Goal: Communication & Community: Answer question/provide support

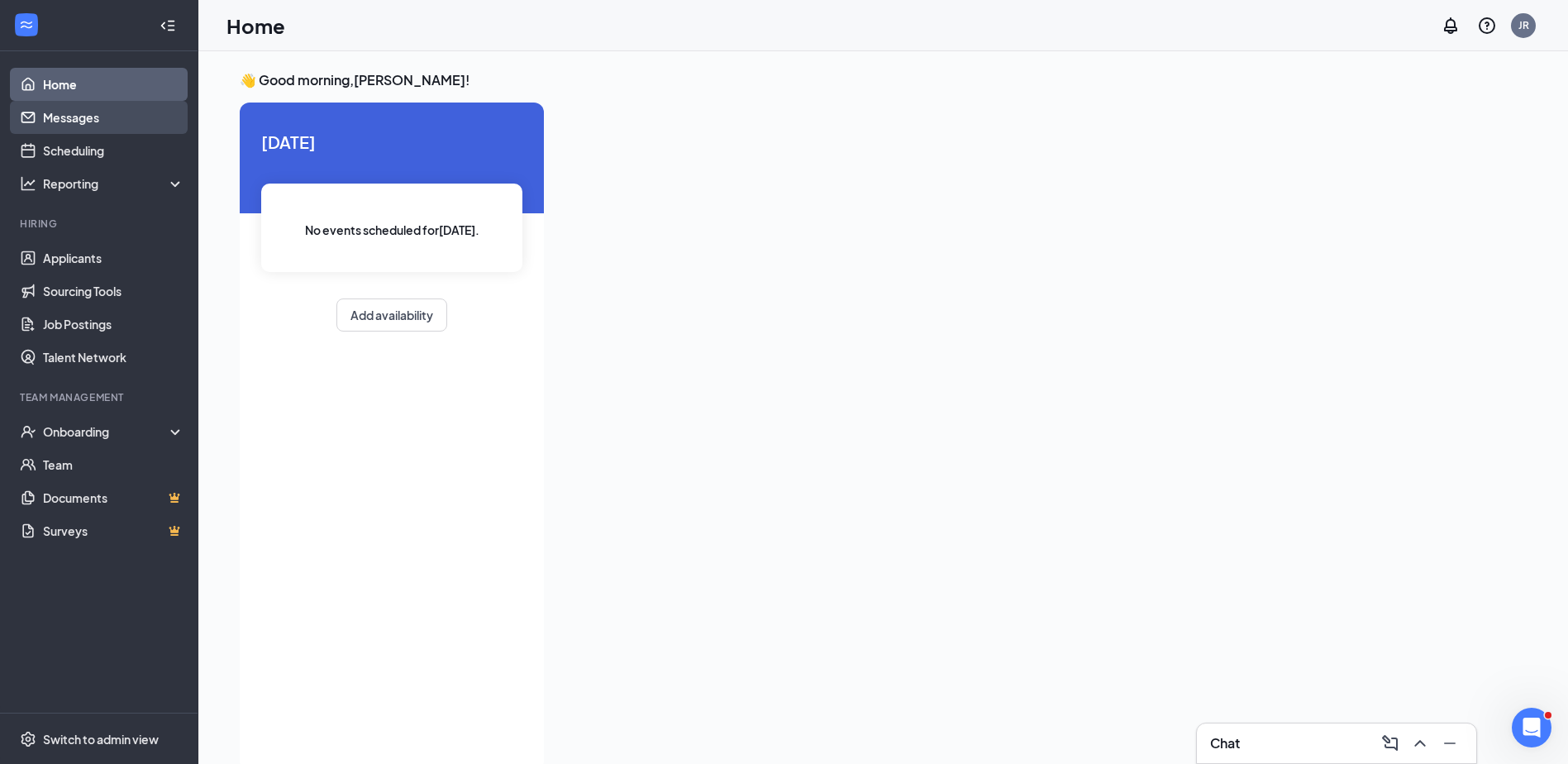
click at [64, 117] on link "Messages" at bounding box center [113, 117] width 142 height 33
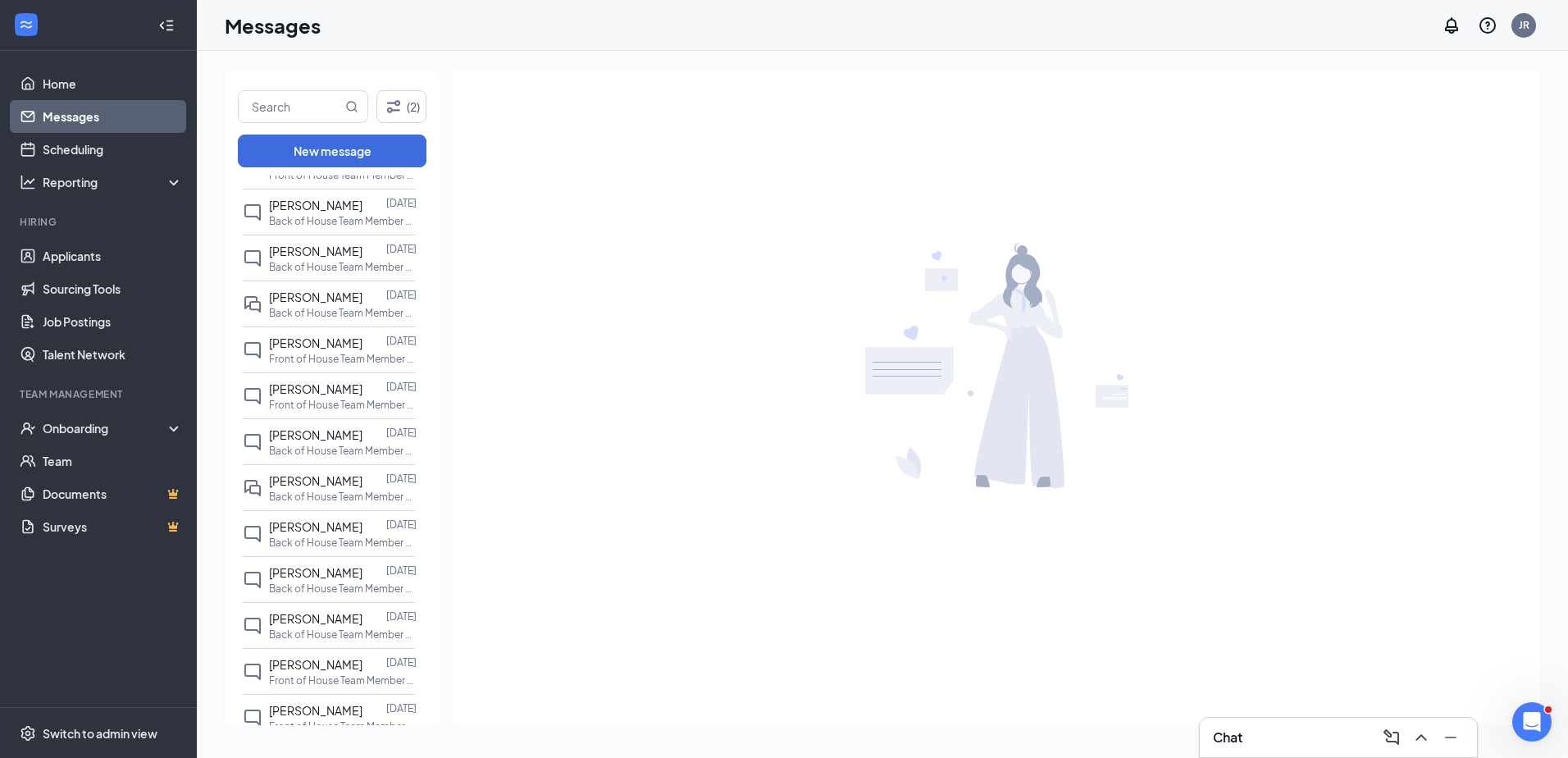
scroll to position [209, 0]
click at [336, 492] on p "Back of House Team Member at 290 and Spring Cypress" at bounding box center [342, 494] width 147 height 14
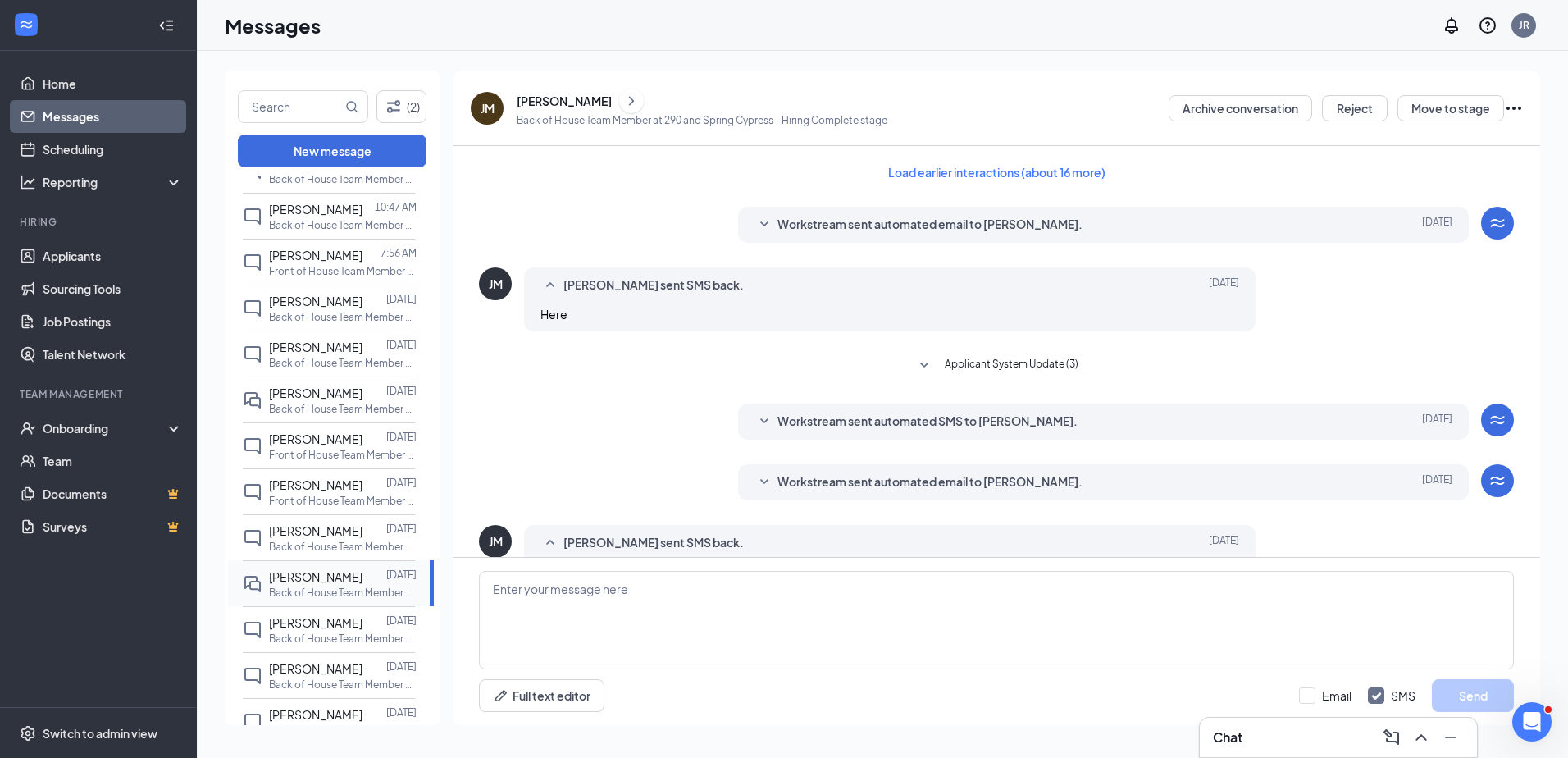
scroll to position [101, 0]
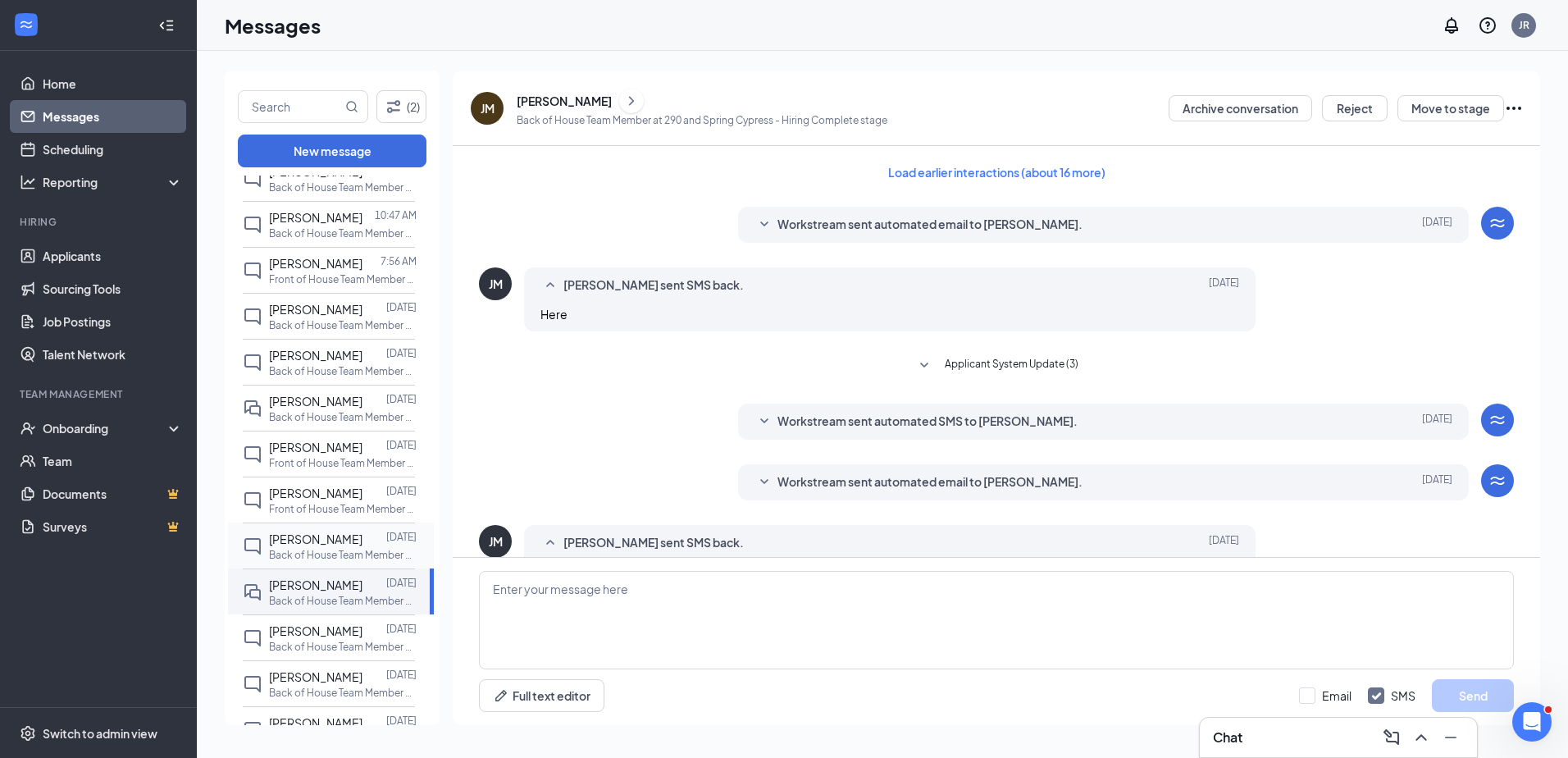
click at [323, 554] on p "Back of House Team Member at 290 and Spring Cypress" at bounding box center [342, 554] width 147 height 14
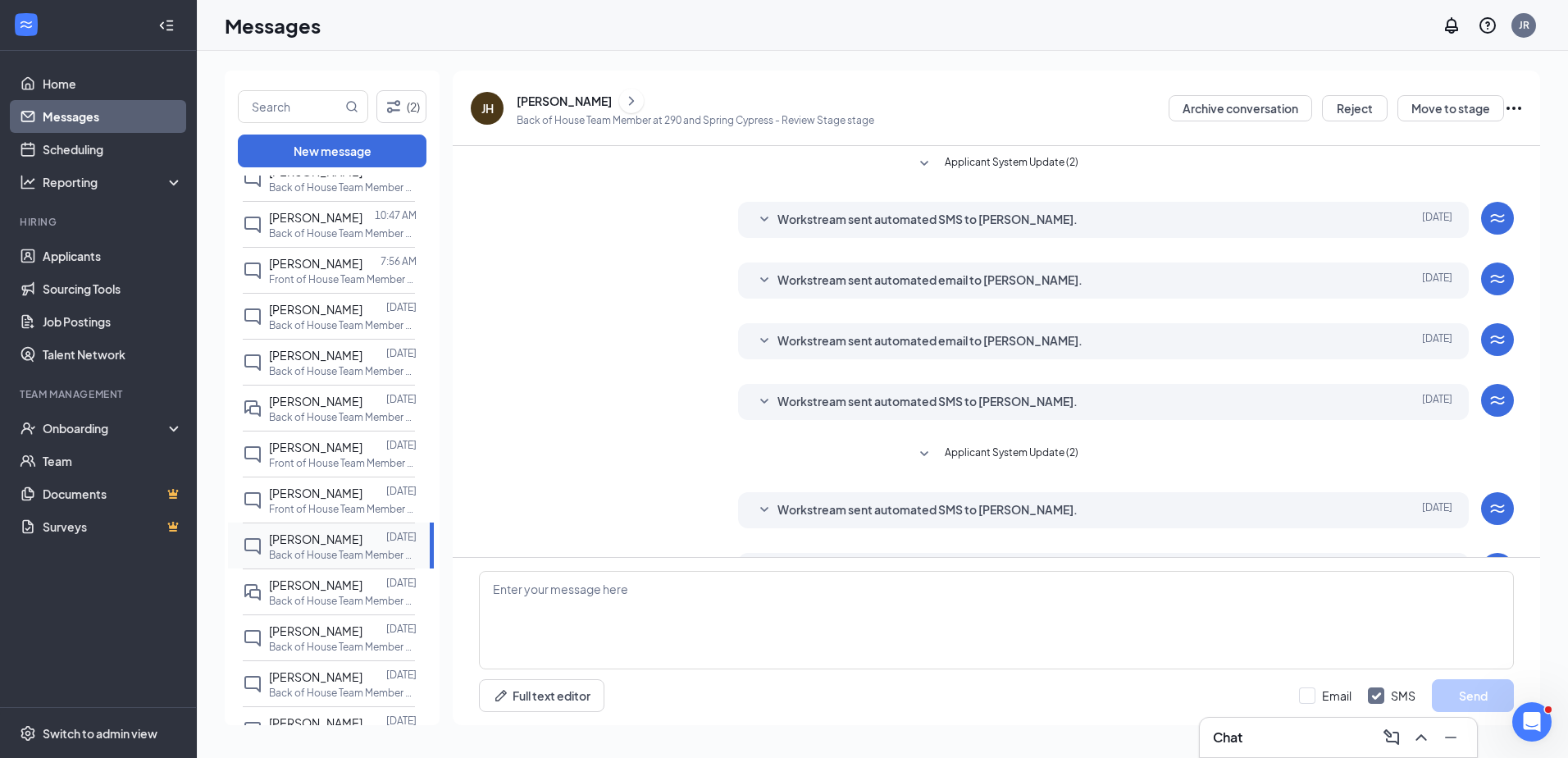
scroll to position [49, 0]
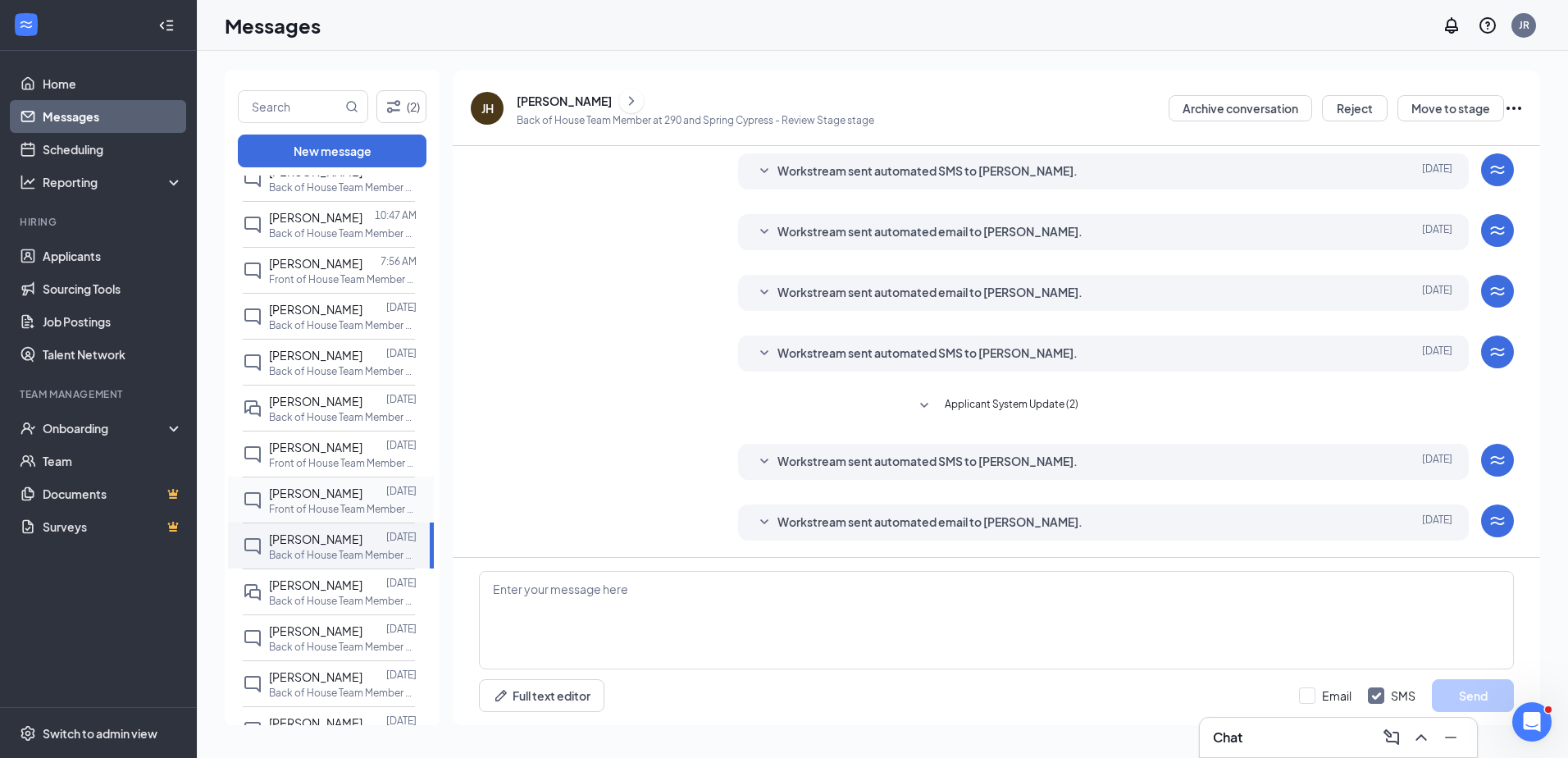
click at [324, 504] on p "Front of House Team Member at 290 and Spring Cypress" at bounding box center [342, 508] width 147 height 14
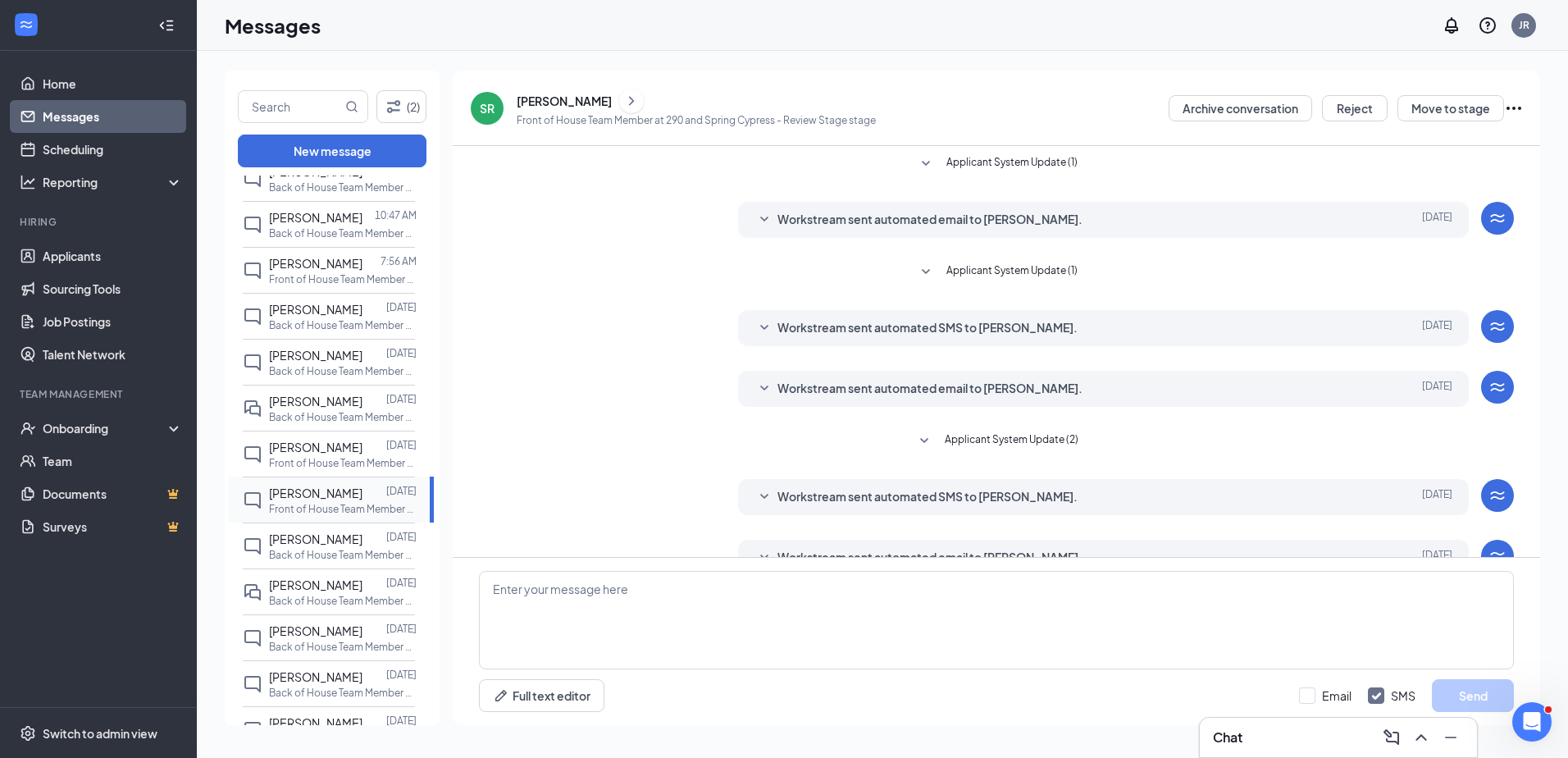
scroll to position [35, 0]
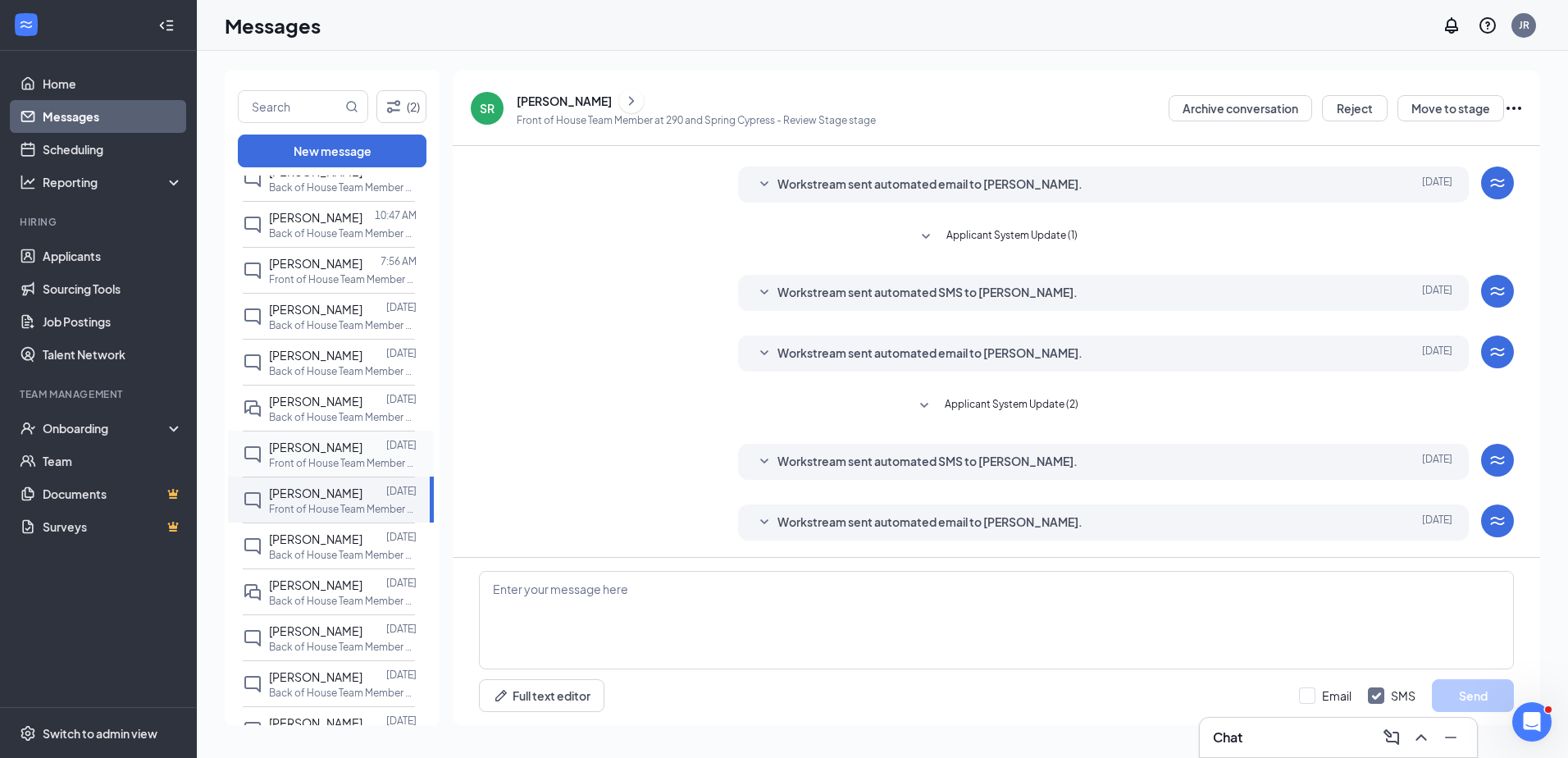
click at [312, 453] on span "[PERSON_NAME]" at bounding box center [316, 446] width 94 height 14
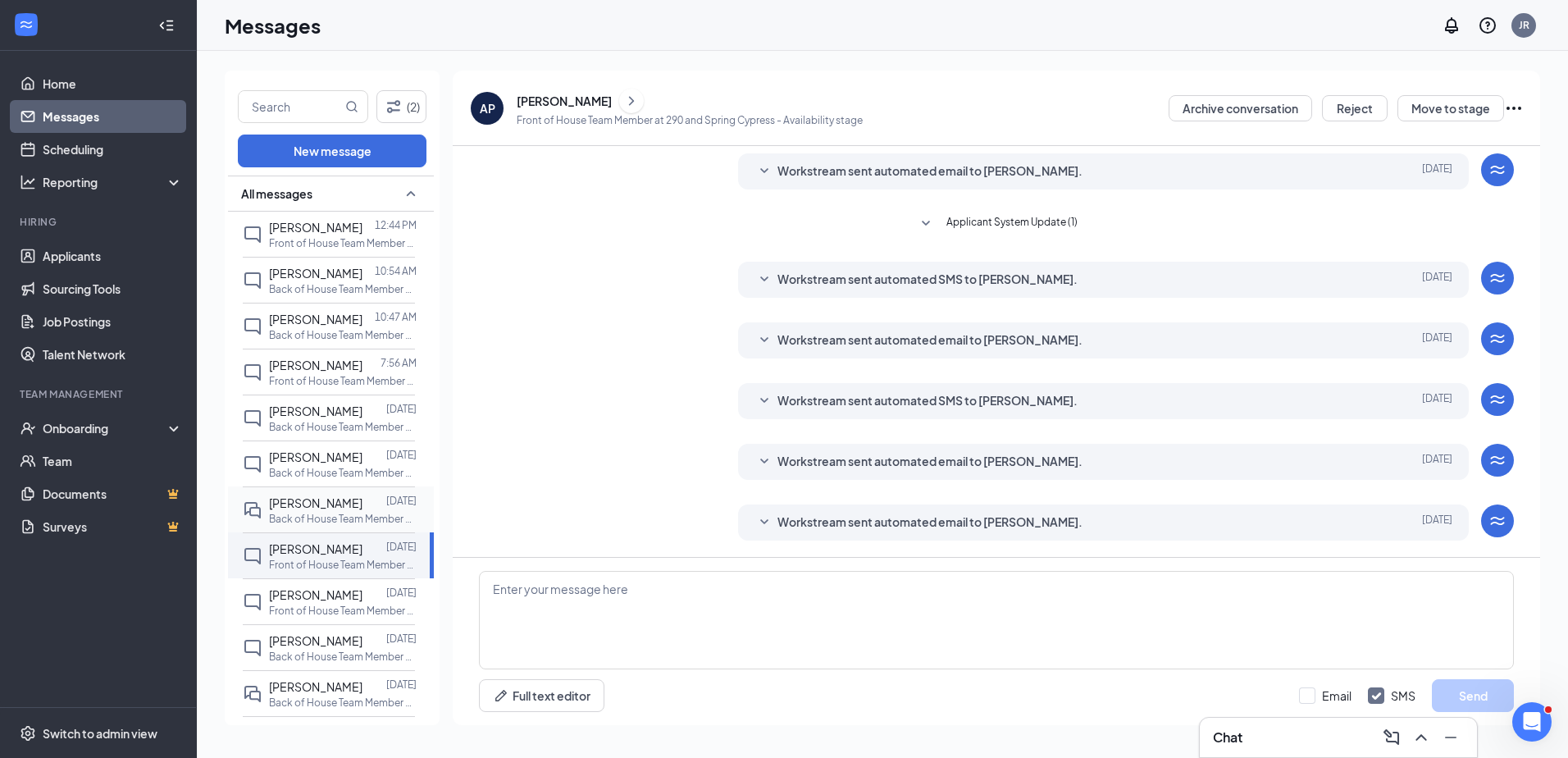
click at [328, 508] on span "[PERSON_NAME]" at bounding box center [316, 502] width 94 height 14
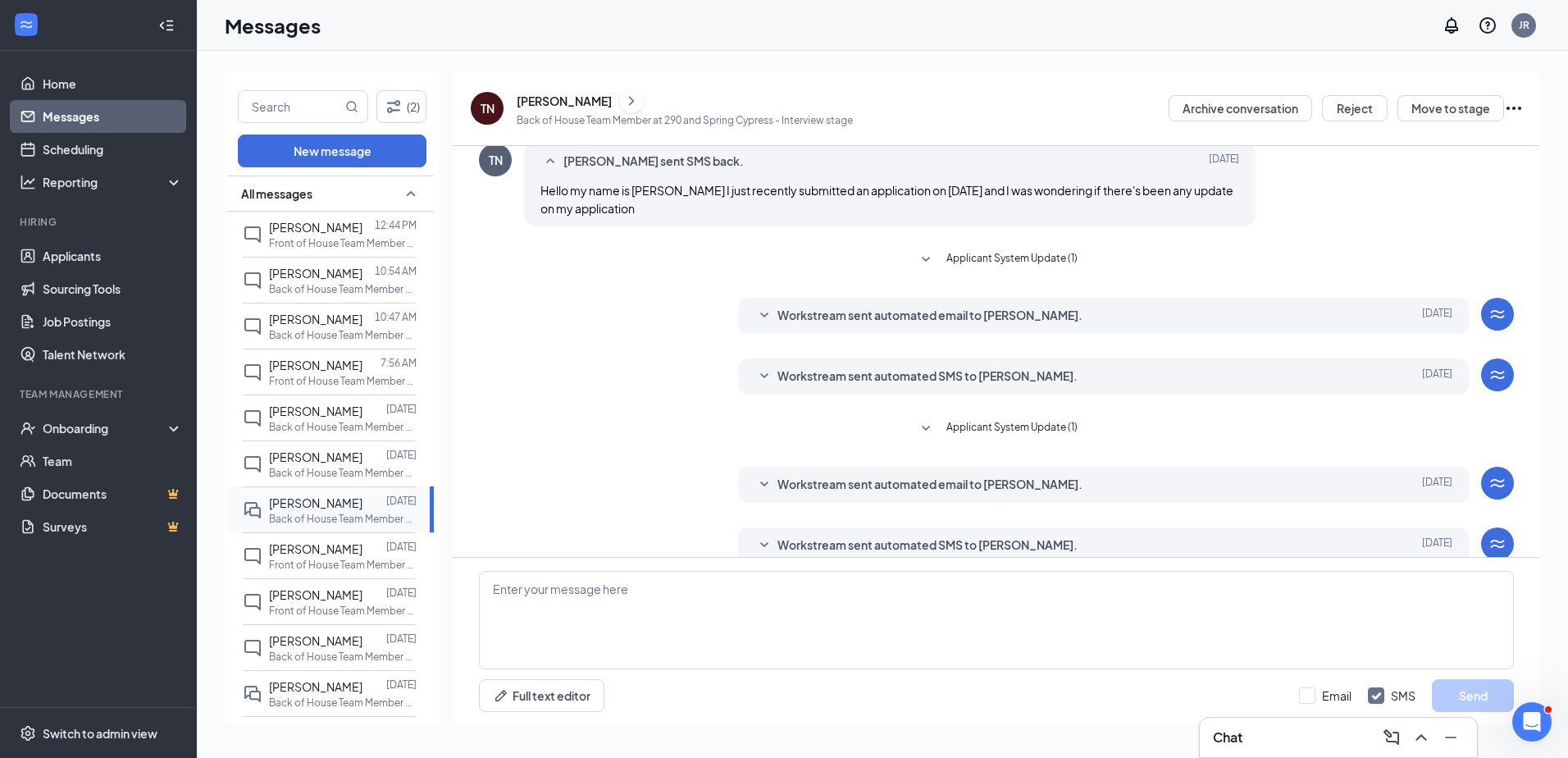
scroll to position [255, 0]
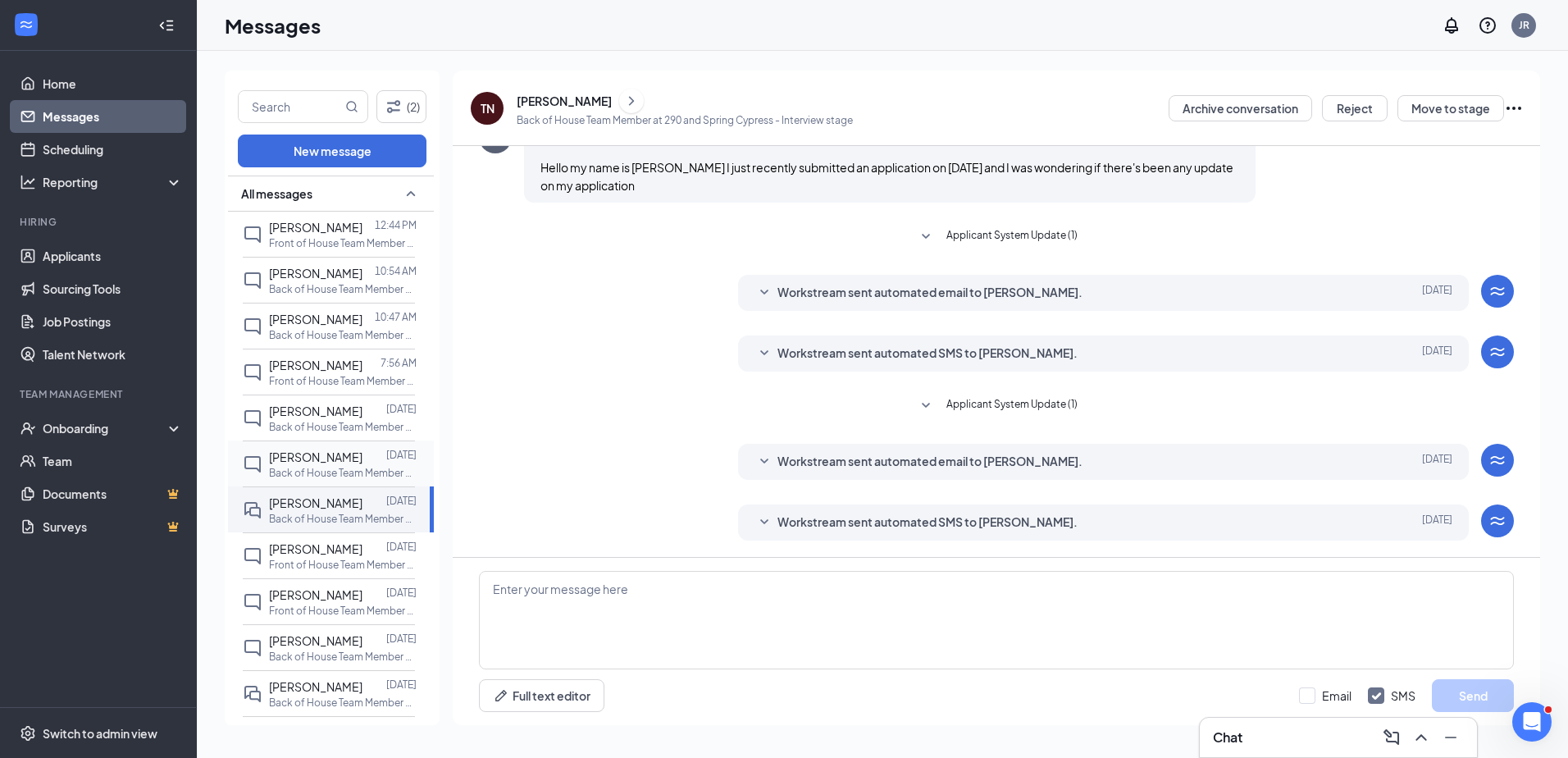
click at [314, 462] on span "[PERSON_NAME]" at bounding box center [316, 457] width 94 height 14
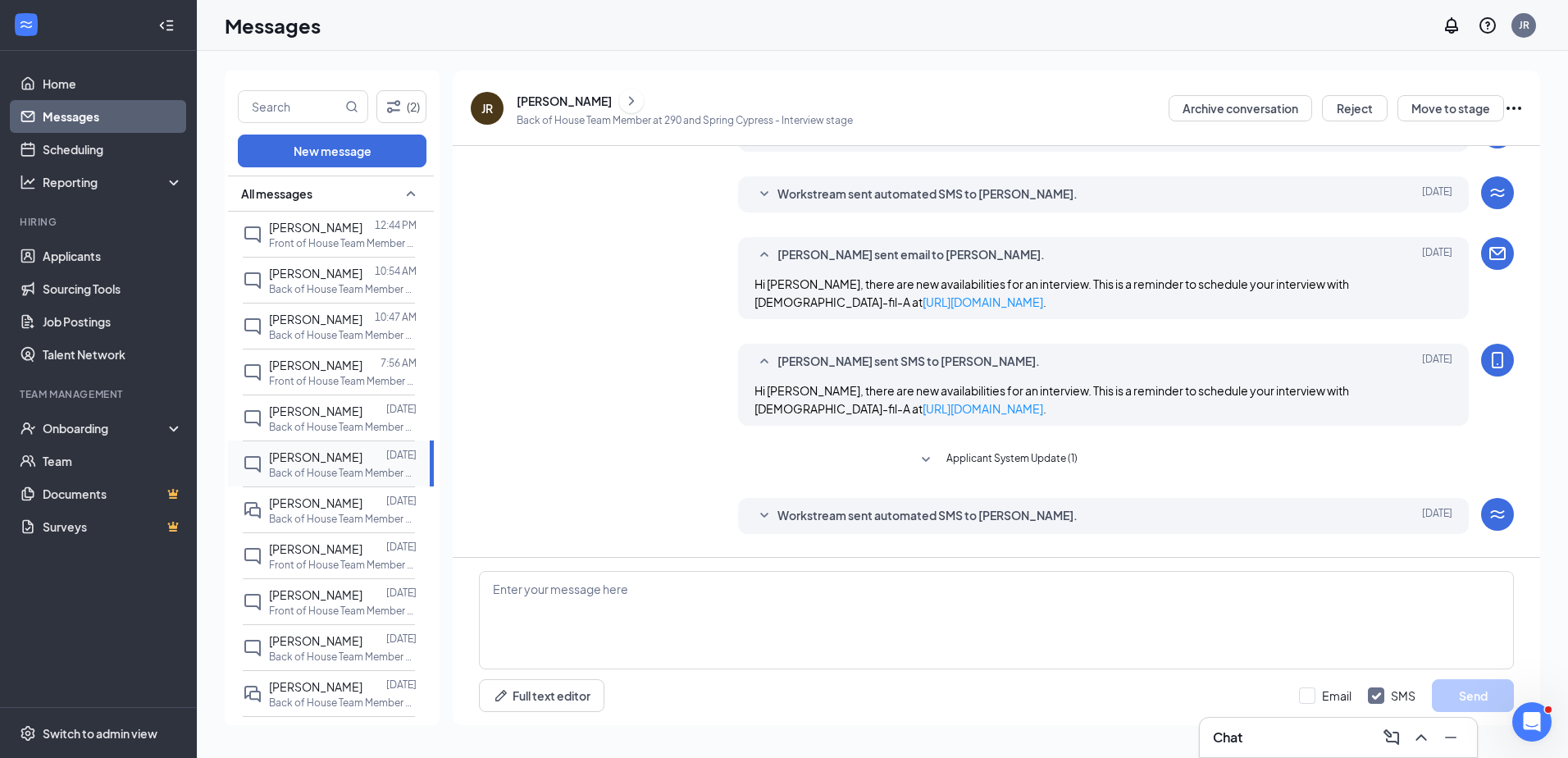
scroll to position [314, 0]
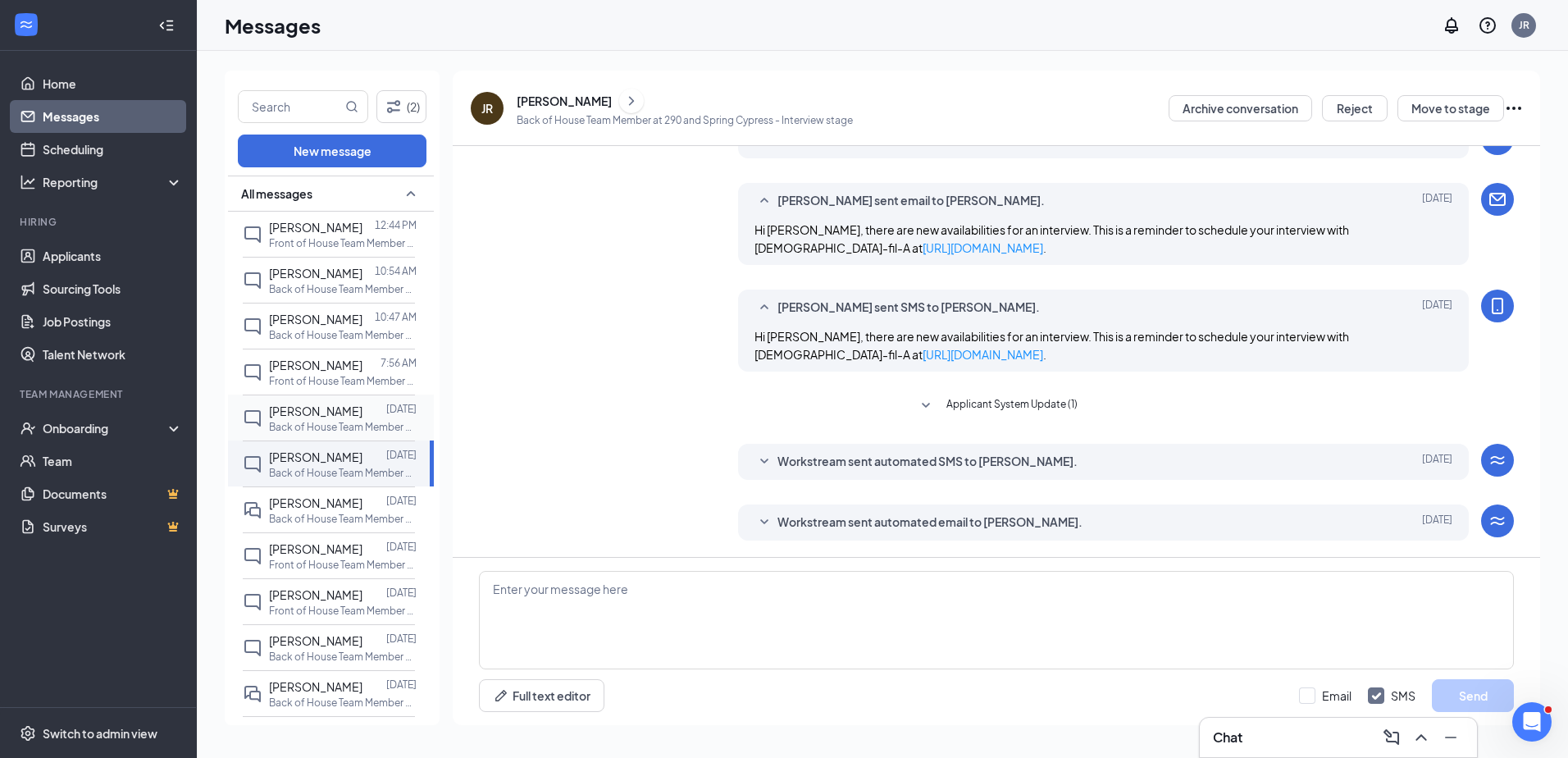
click at [307, 418] on div "[PERSON_NAME]" at bounding box center [316, 411] width 94 height 18
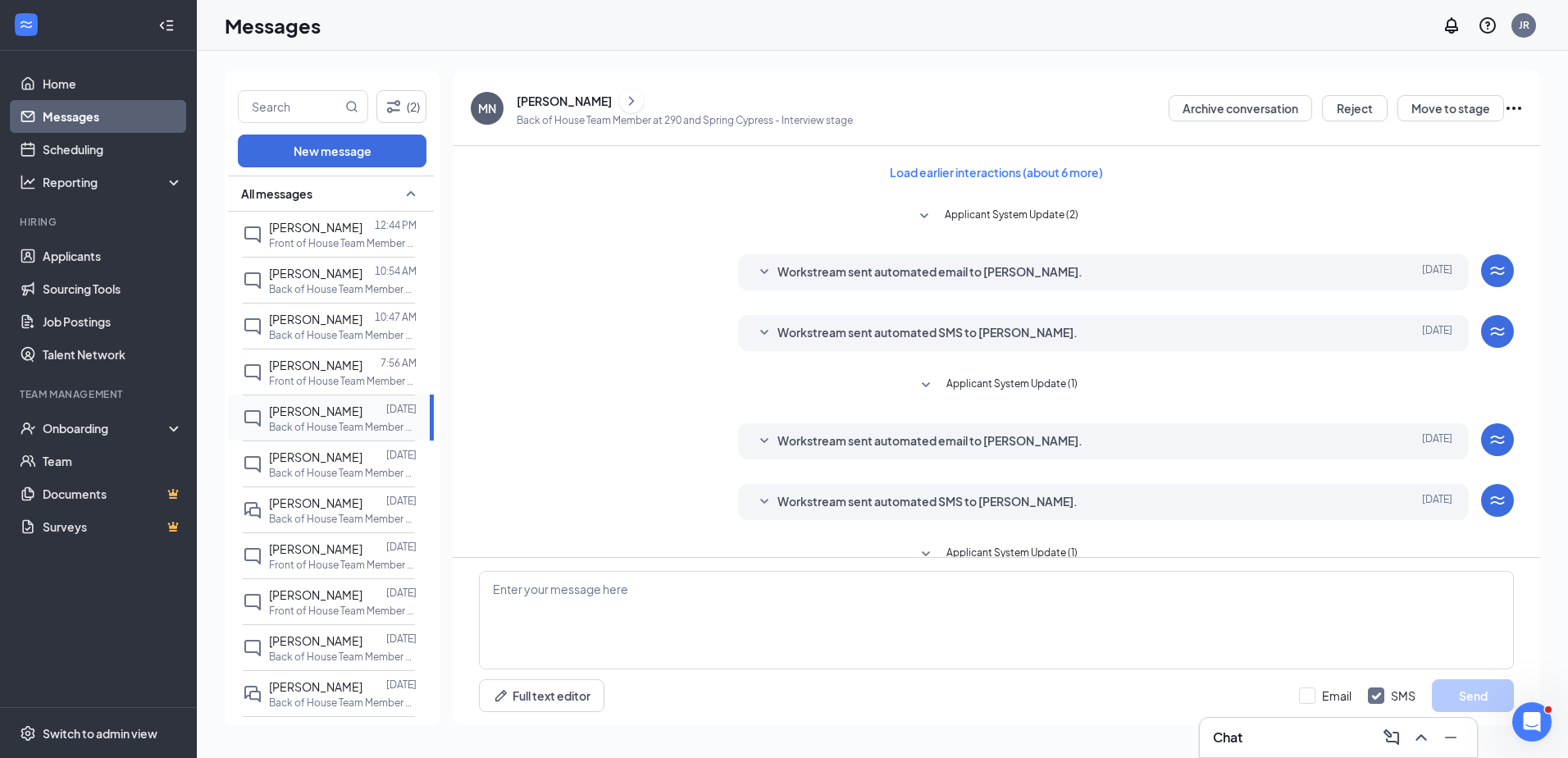
scroll to position [148, 0]
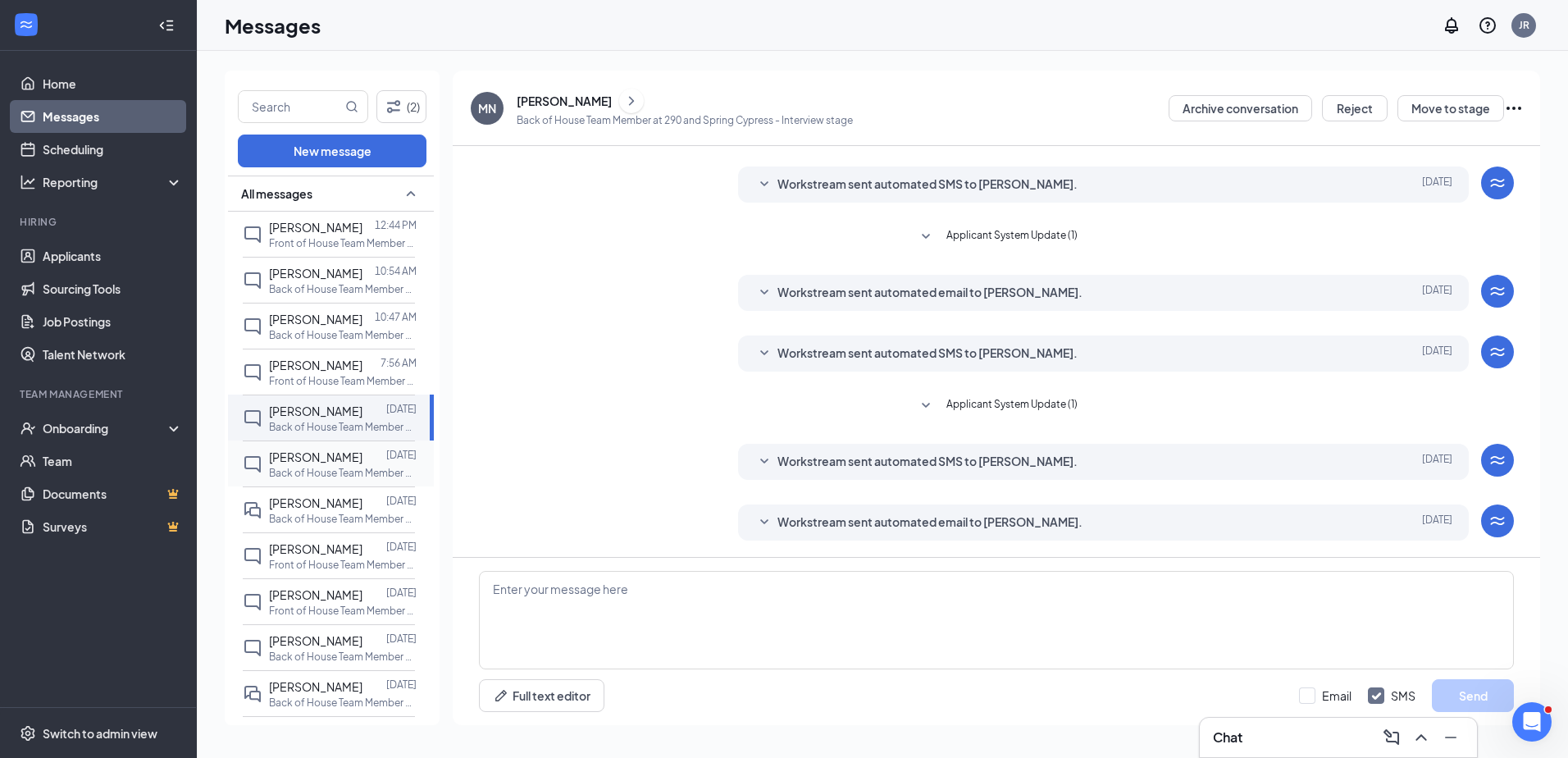
click at [307, 468] on p "Back of House Team Member at 290 and Spring Cypress" at bounding box center [342, 473] width 147 height 14
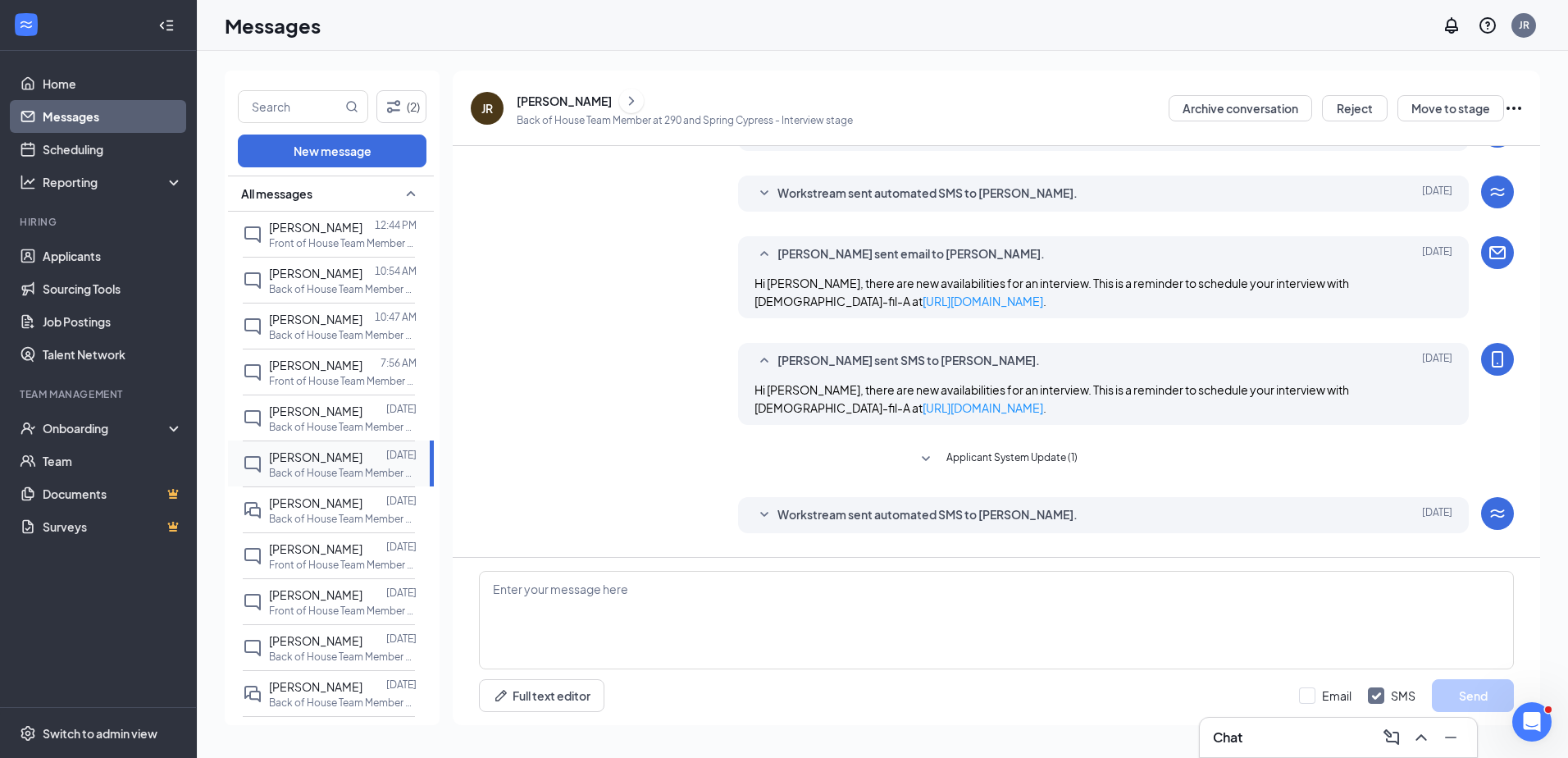
scroll to position [314, 0]
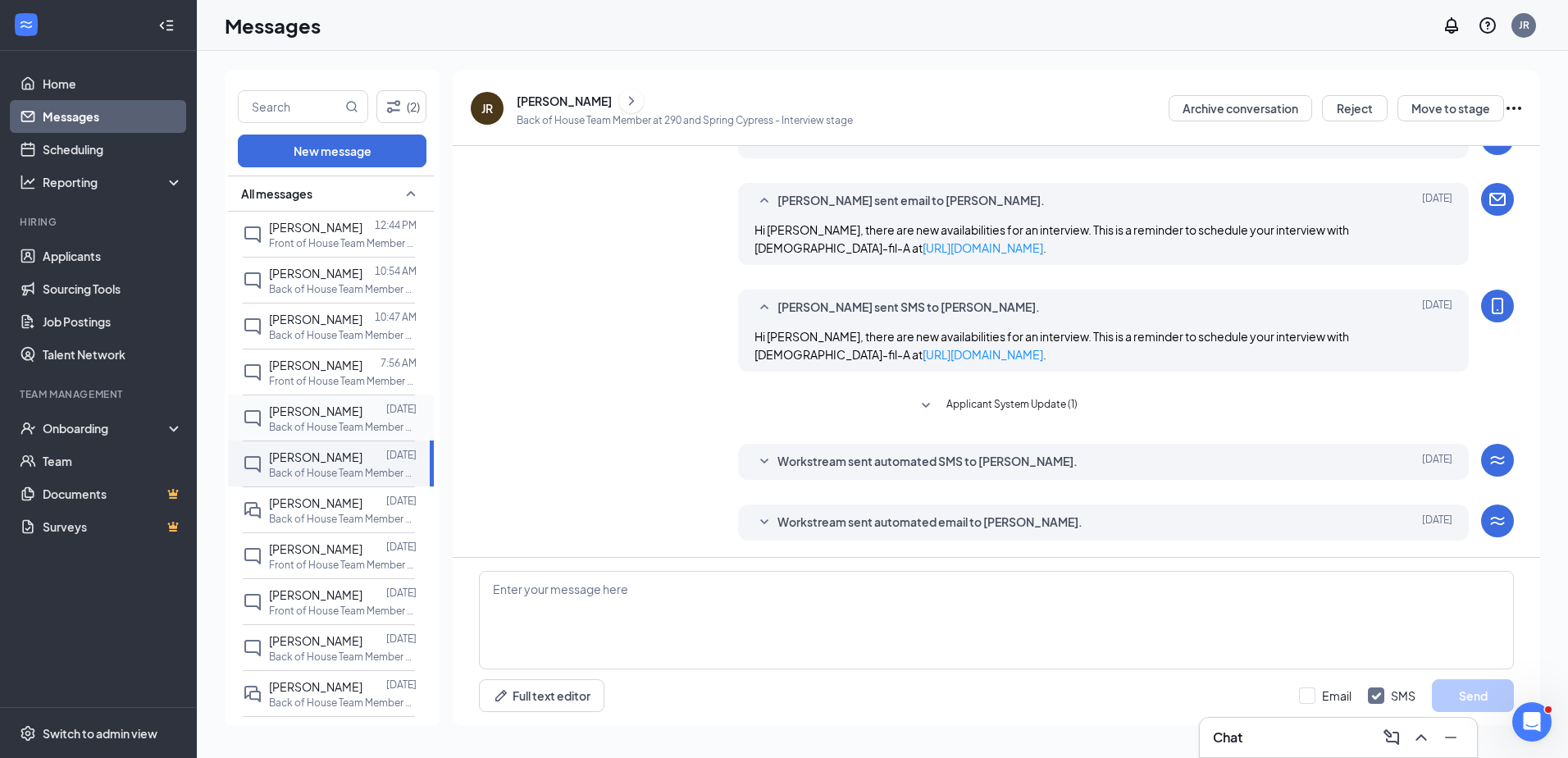
click at [305, 405] on span "[PERSON_NAME]" at bounding box center [316, 411] width 94 height 14
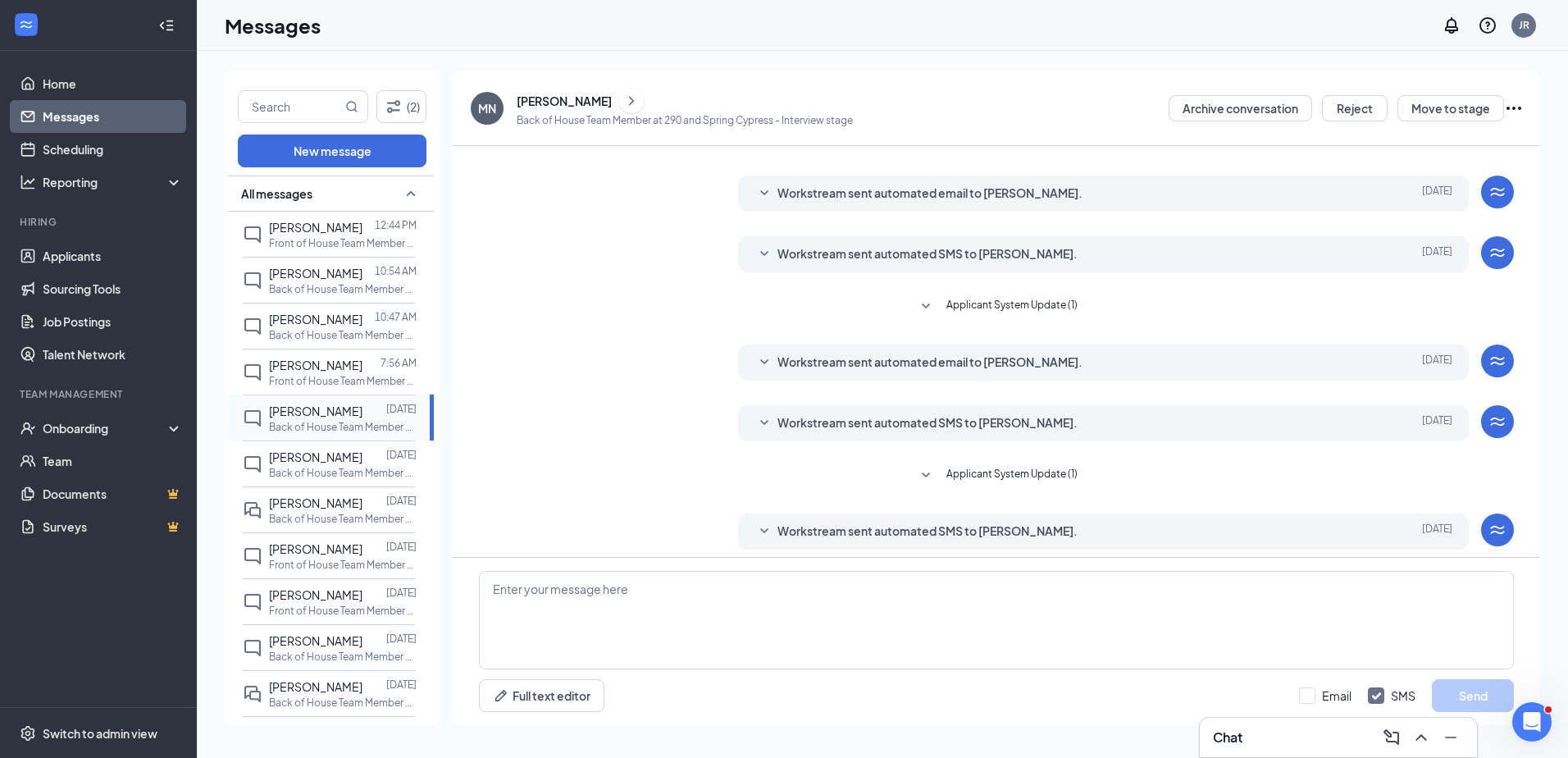
scroll to position [148, 0]
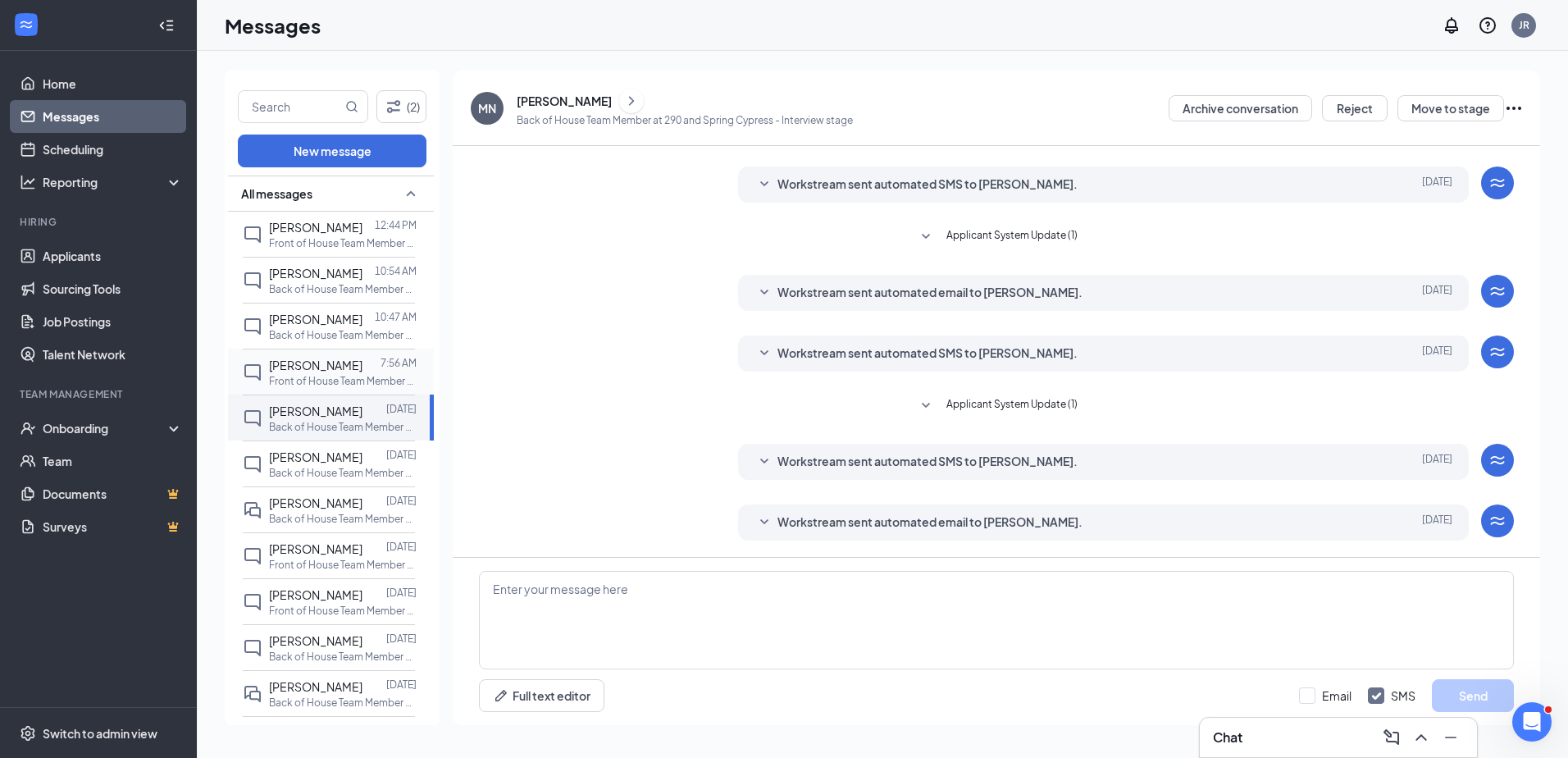
click at [317, 377] on p "Front of House Team Member at 290 and Spring Cypress" at bounding box center [342, 381] width 147 height 14
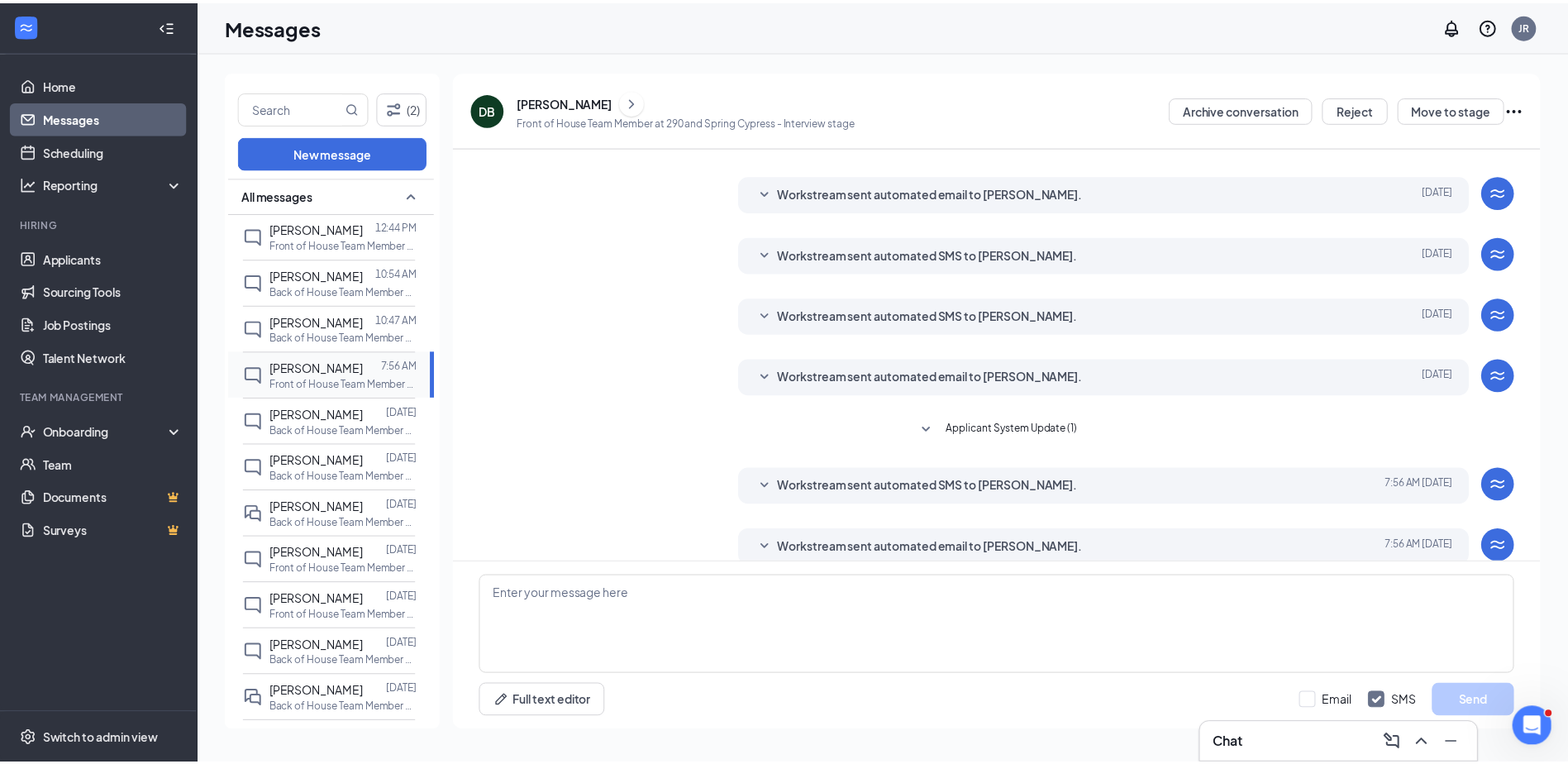
scroll to position [224, 0]
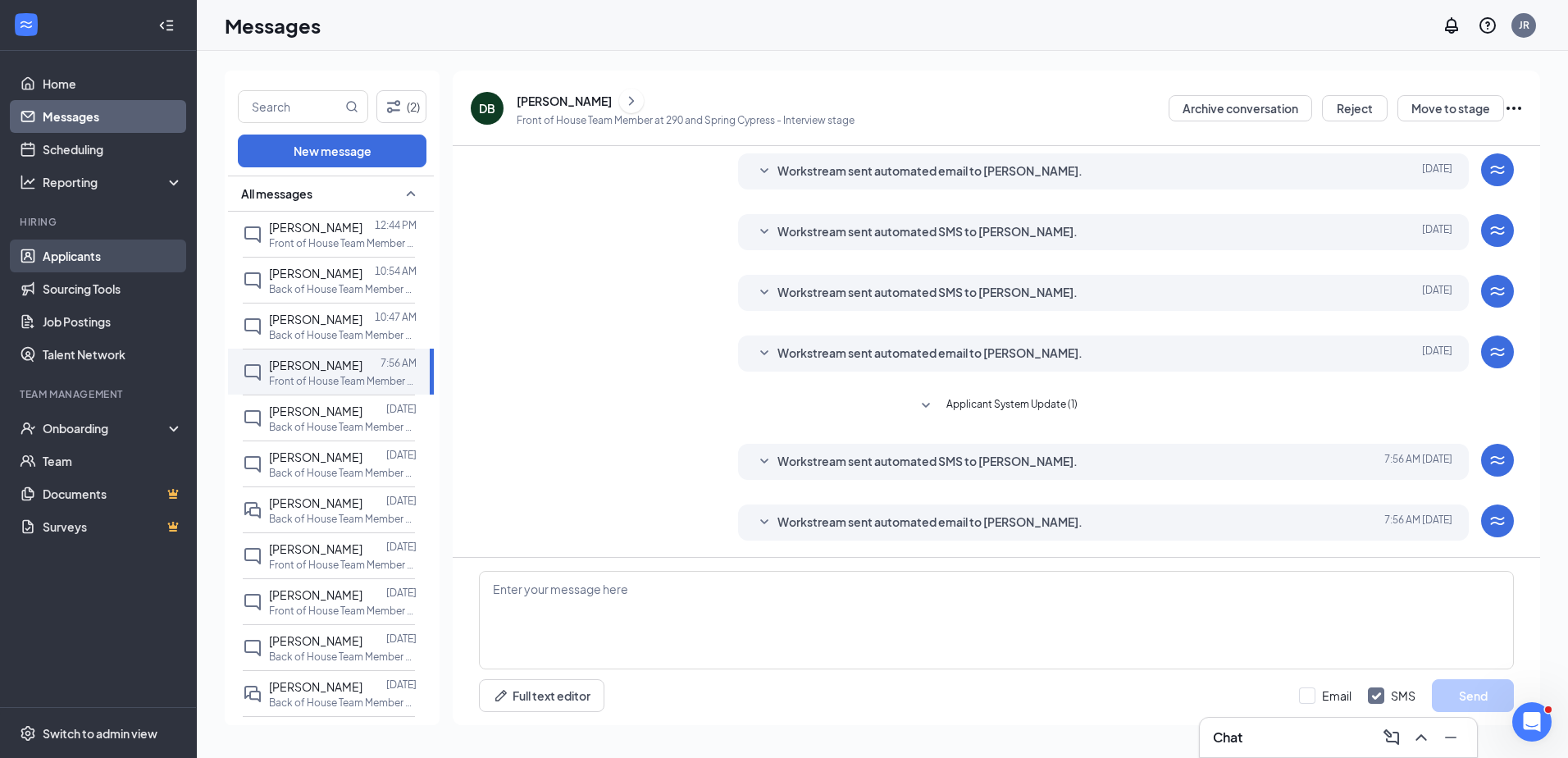
click at [92, 266] on link "Applicants" at bounding box center [112, 256] width 141 height 33
